Goal: Information Seeking & Learning: Learn about a topic

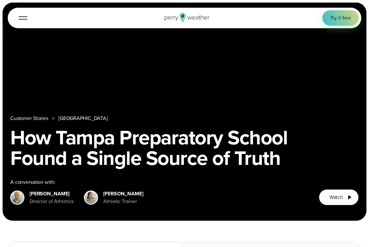
click at [180, 11] on div "Open Menu Log in Try it free How it Works" at bounding box center [184, 18] width 353 height 21
click at [176, 18] on icon at bounding box center [186, 18] width 45 height 10
